Goal: Information Seeking & Learning: Learn about a topic

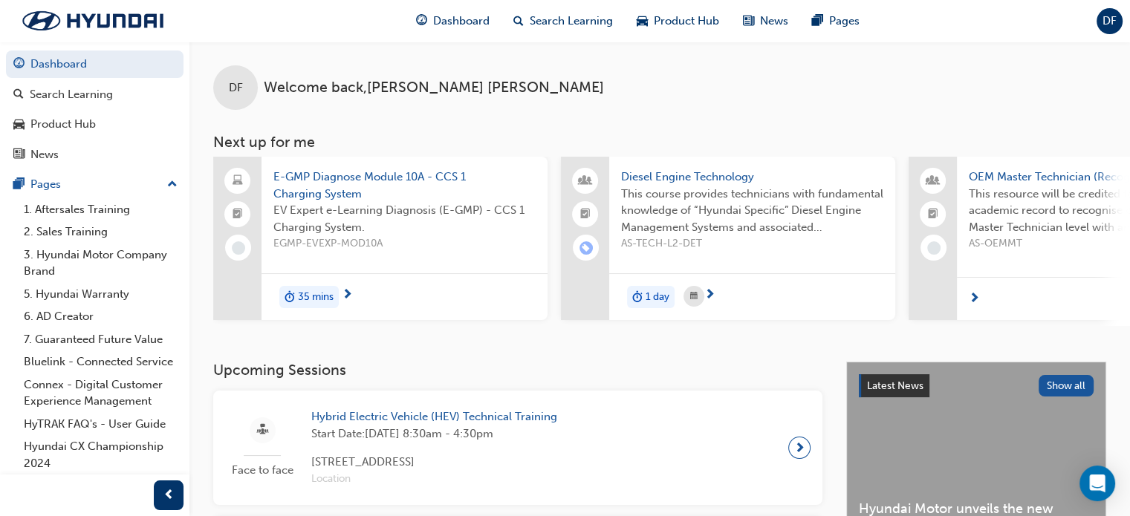
click at [360, 178] on span "E-GMP Diagnose Module 10A - CCS 1 Charging System" at bounding box center [404, 185] width 262 height 33
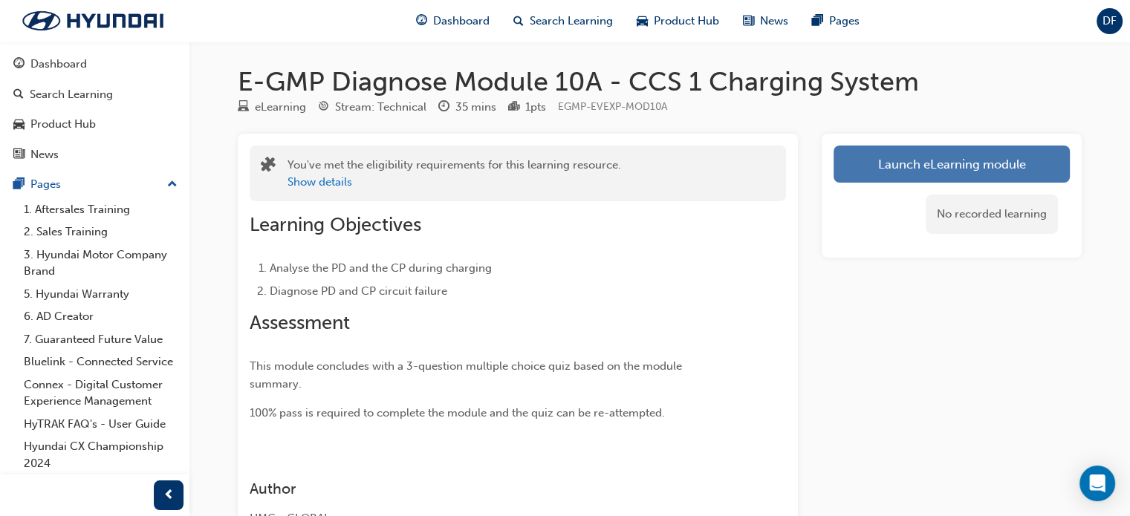
click at [857, 163] on link "Launch eLearning module" at bounding box center [952, 164] width 236 height 37
